Goal: Find specific page/section: Find specific page/section

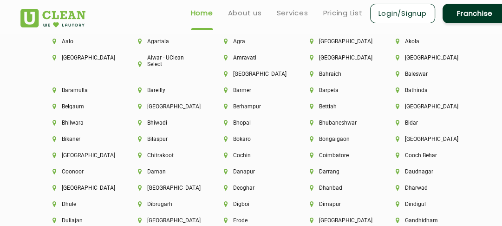
scroll to position [2019, 0]
click at [322, 123] on li "Bhubaneshwar" at bounding box center [337, 122] width 54 height 6
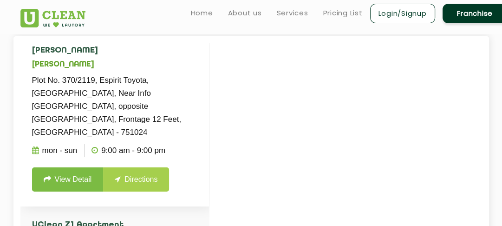
scroll to position [12, 0]
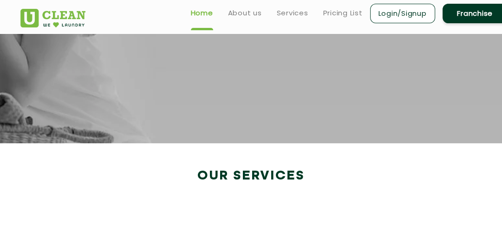
scroll to position [1539, 0]
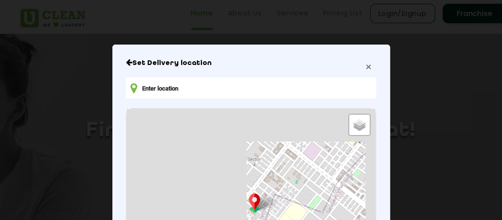
click at [366, 69] on span "×" at bounding box center [368, 66] width 6 height 11
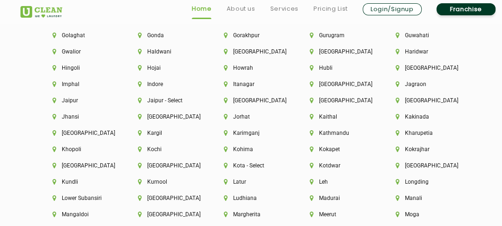
scroll to position [2237, 0]
click at [248, 167] on li "Kota - Select" at bounding box center [251, 164] width 54 height 6
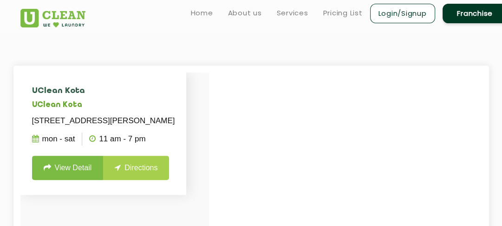
scroll to position [186, 0]
